Goal: Navigation & Orientation: Find specific page/section

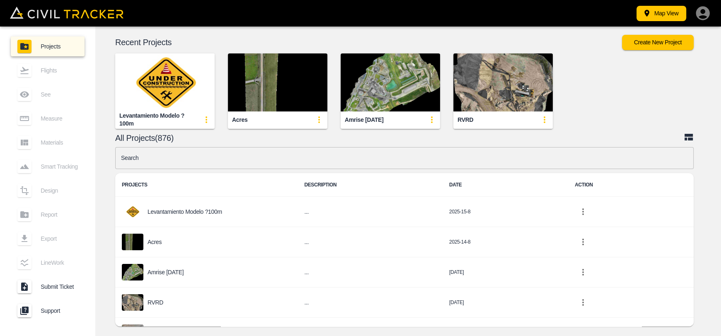
click at [281, 94] on img "button" at bounding box center [277, 82] width 99 height 58
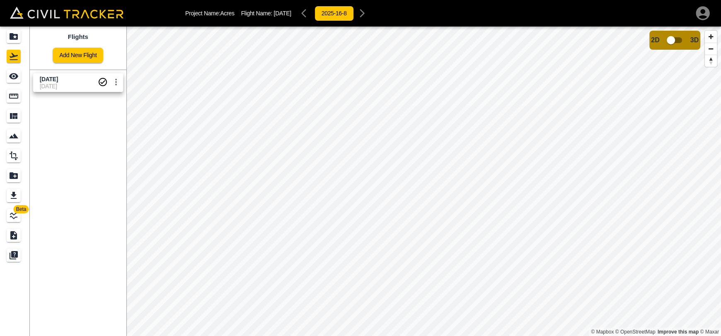
click at [65, 84] on span "[DATE]" at bounding box center [69, 86] width 58 height 7
click at [19, 99] on div "Measure" at bounding box center [14, 95] width 14 height 13
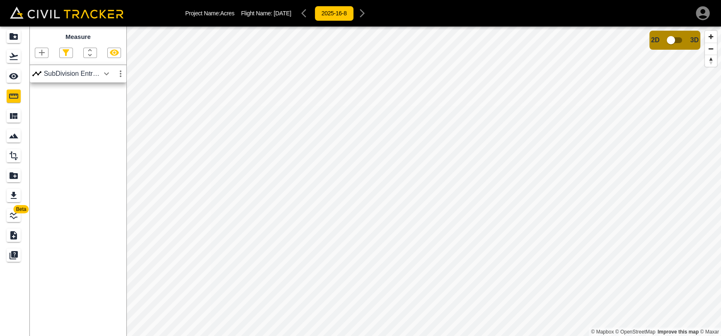
click at [111, 74] on icon "button" at bounding box center [106, 74] width 10 height 10
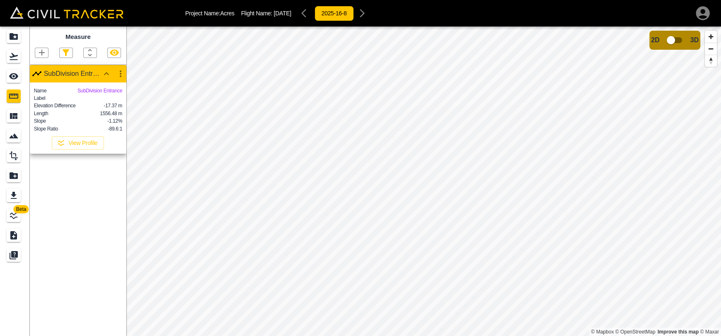
click at [78, 242] on div "Measure SubDivision Entrance Name SubDivision Entrance Label Elevation Differen…" at bounding box center [78, 181] width 96 height 309
click at [17, 218] on icon "LineWork" at bounding box center [14, 215] width 10 height 10
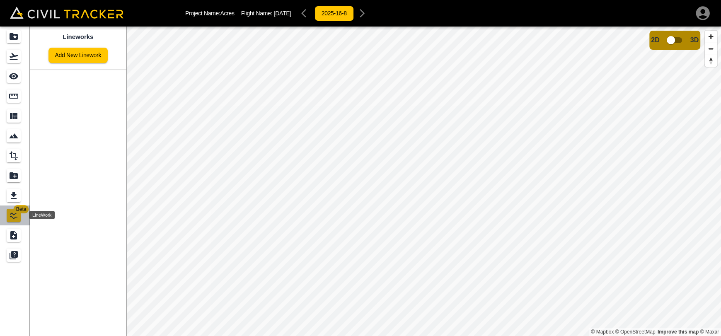
click at [10, 212] on icon "LineWork" at bounding box center [14, 215] width 10 height 10
click at [9, 73] on icon "See" at bounding box center [14, 76] width 10 height 10
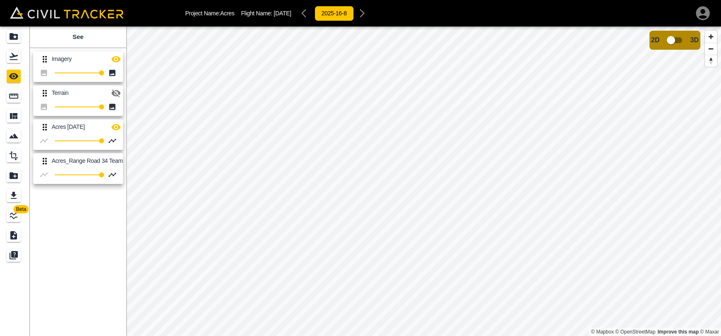
click at [115, 125] on icon "button" at bounding box center [116, 127] width 10 height 10
click at [348, 335] on html "Project Name: Acres Flight Name: [DATE] 2025-16-8 Beta See Imagery 100 Terrain …" at bounding box center [360, 168] width 721 height 336
click at [351, 335] on html "Project Name: Acres Flight Name: [DATE] 2025-16-8 Beta See Imagery 100 Terrain …" at bounding box center [360, 168] width 721 height 336
click at [14, 215] on icon "LineWork" at bounding box center [13, 215] width 7 height 7
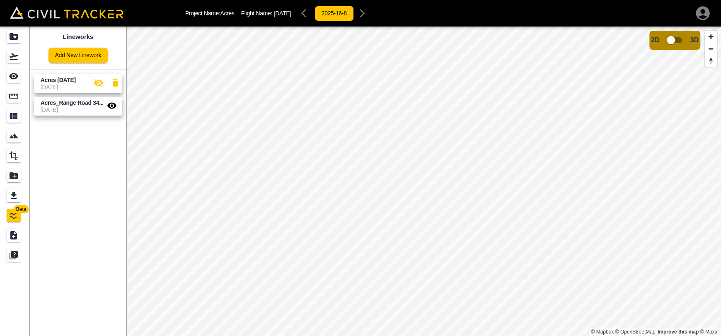
click at [99, 84] on icon "button" at bounding box center [98, 83] width 9 height 8
click at [99, 84] on icon "button" at bounding box center [99, 83] width 10 height 10
click at [13, 77] on icon "See" at bounding box center [13, 76] width 9 height 6
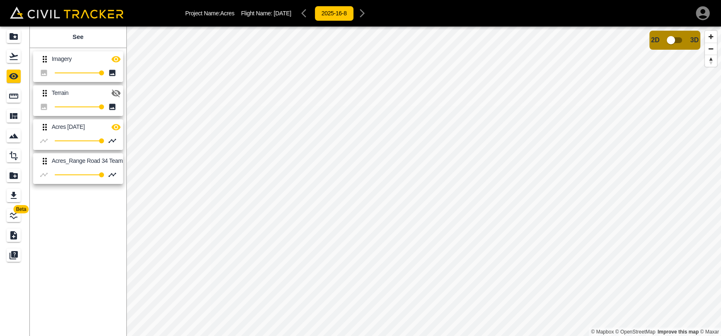
click at [332, 335] on html "Project Name: Acres Flight Name: [DATE] 2025-16-8 Beta See Imagery 100 Terrain …" at bounding box center [360, 168] width 721 height 336
